Goal: Task Accomplishment & Management: Manage account settings

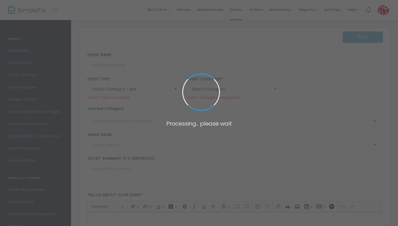
type input "Exhibition Ticket - CHARACTERS: Type in Action"
type textarea "Typography has long been a powerful force in the fight for freedom. From [PERSO…"
type input "Buy Tickets"
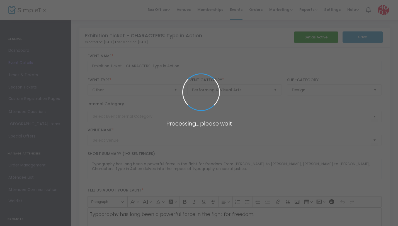
type input "[GEOGRAPHIC_DATA] (MODA)"
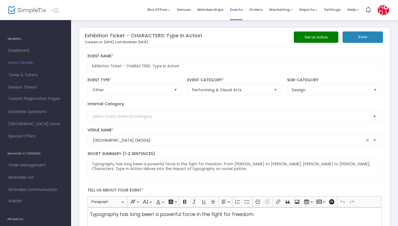
click at [236, 8] on span "Events" at bounding box center [236, 10] width 13 height 14
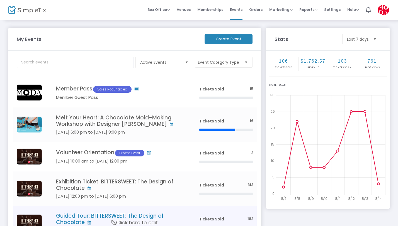
click at [70, 217] on h4 "Guided Tour: BITTERSWEET: The Design of Chocolate" at bounding box center [119, 219] width 126 height 13
